Goal: Transaction & Acquisition: Purchase product/service

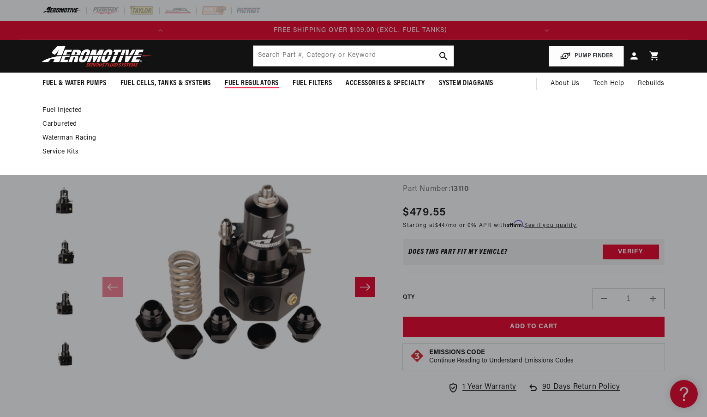
scroll to position [0, 365]
click at [256, 84] on span "Fuel Regulators" at bounding box center [252, 84] width 54 height 10
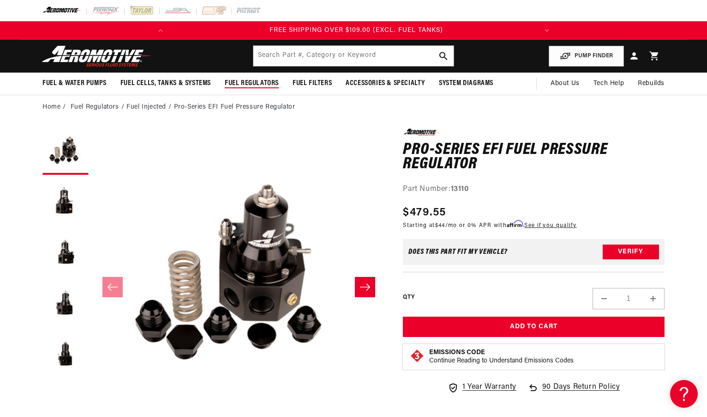
click at [256, 84] on span "Fuel Regulators" at bounding box center [252, 84] width 54 height 10
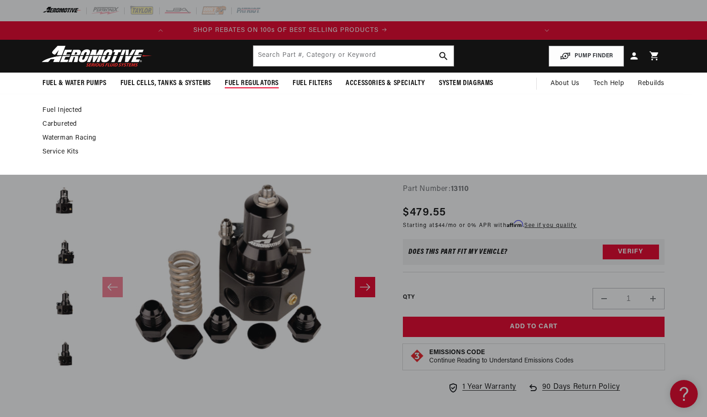
scroll to position [0, 1]
click at [256, 84] on span "Fuel Regulators" at bounding box center [252, 84] width 54 height 10
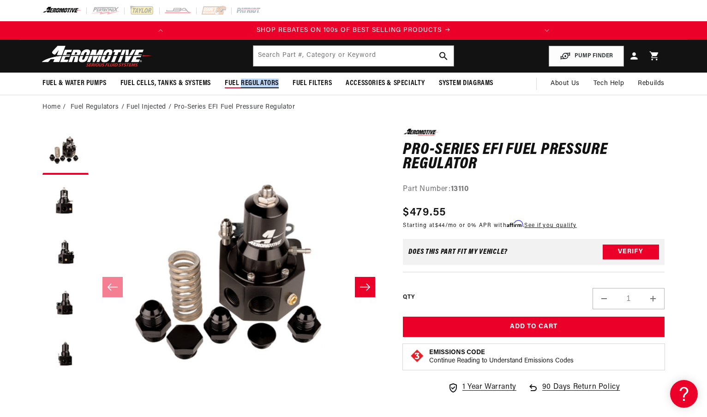
click at [256, 84] on span "Fuel Regulators" at bounding box center [252, 84] width 54 height 10
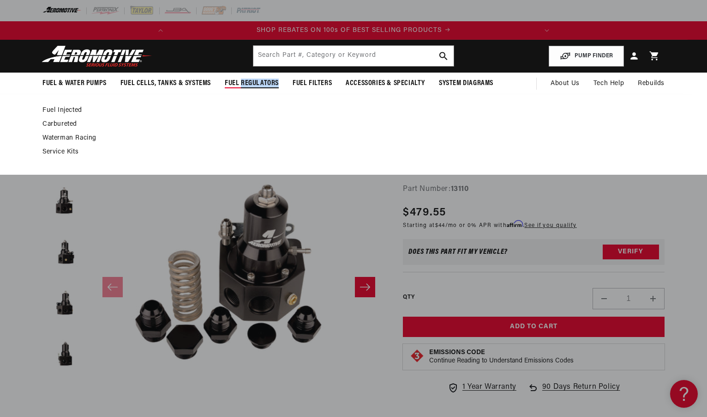
click at [61, 123] on link "Carbureted" at bounding box center [348, 124] width 613 height 8
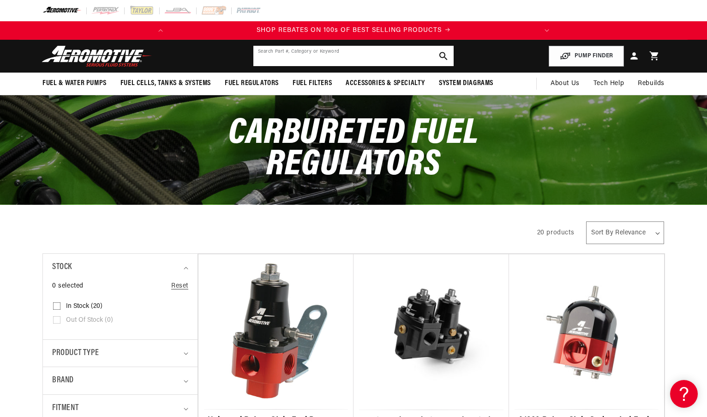
click at [302, 59] on input "text" at bounding box center [354, 56] width 200 height 20
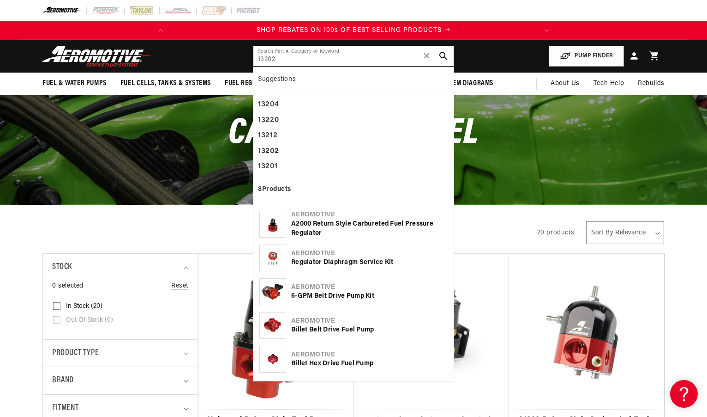
type input "13202"
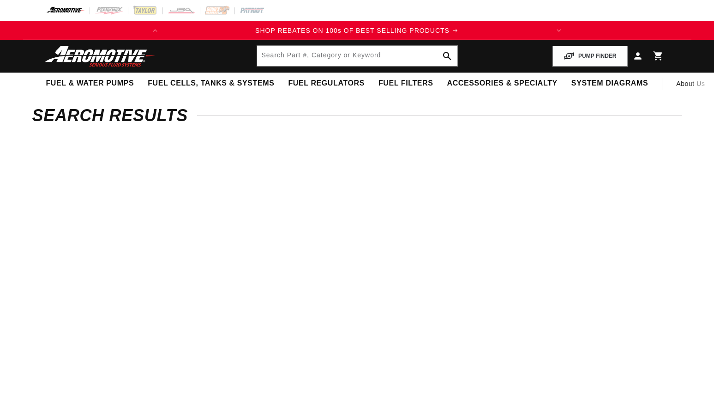
type input "13202"
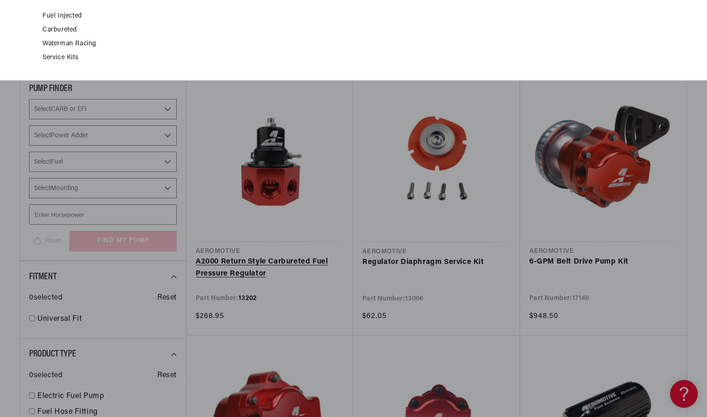
scroll to position [117, 0]
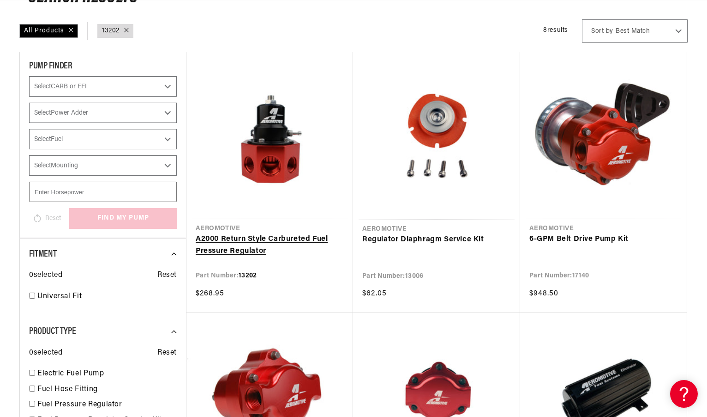
click at [254, 238] on link "A2000 Return Style Carbureted Fuel Pressure Regulator" at bounding box center [270, 245] width 148 height 24
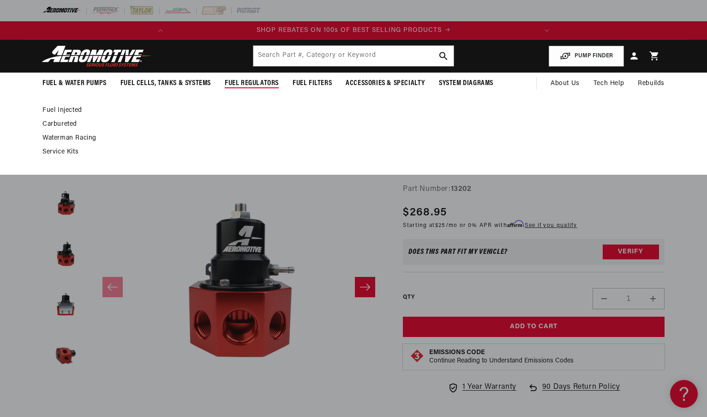
click at [54, 155] on link "Service Kits" at bounding box center [348, 152] width 613 height 8
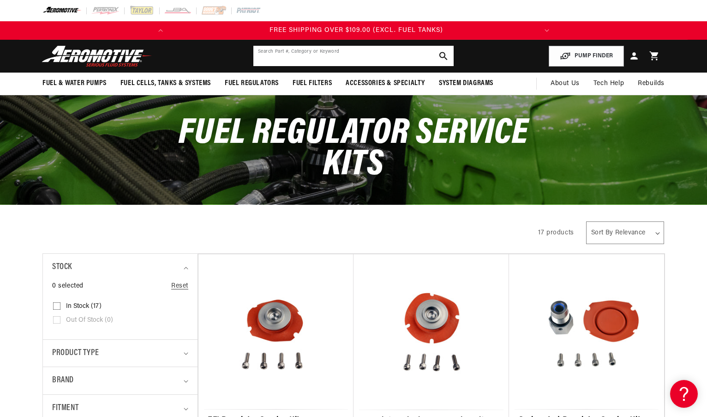
click at [291, 56] on input "text" at bounding box center [354, 56] width 200 height 20
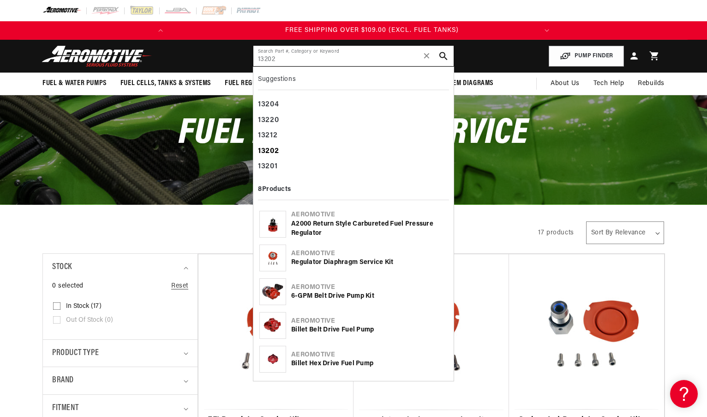
scroll to position [0, 365]
type input "13202"
click at [278, 151] on b "13202" at bounding box center [268, 150] width 21 height 7
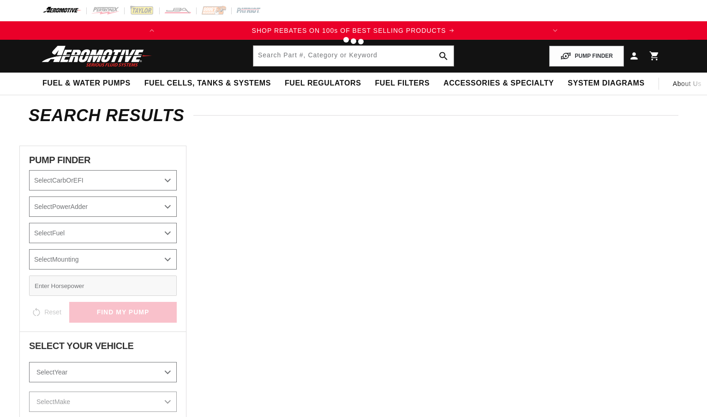
type input "13202"
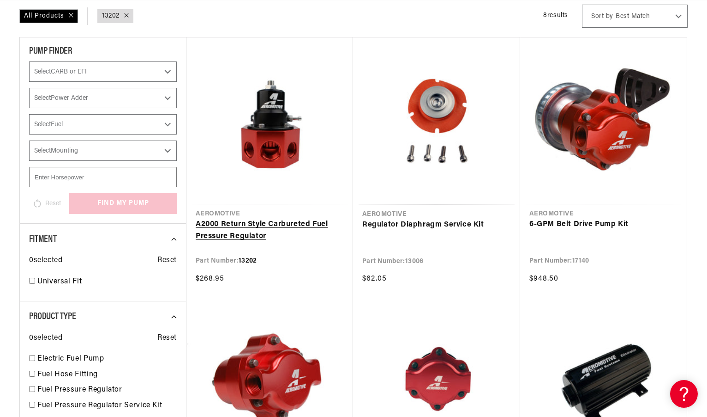
scroll to position [147, 0]
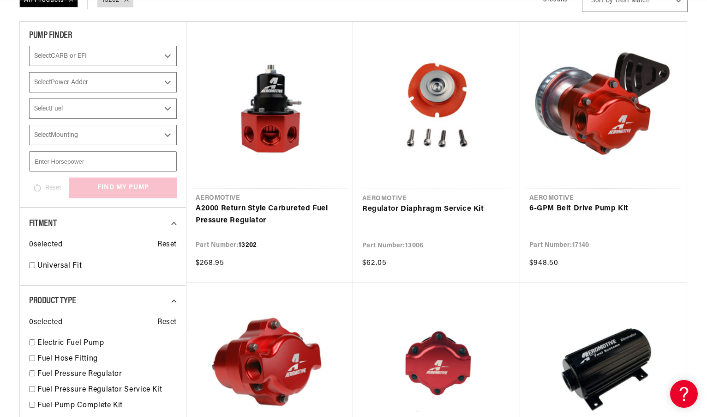
click at [238, 214] on link "A2000 Return Style Carbureted Fuel Pressure Regulator" at bounding box center [270, 215] width 148 height 24
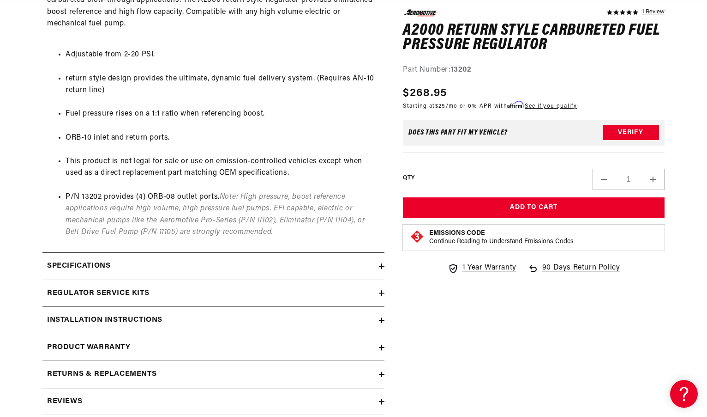
scroll to position [0, 365]
click at [128, 290] on h2 "Regulator Service Kits" at bounding box center [98, 293] width 102 height 12
